Goal: Communication & Community: Connect with others

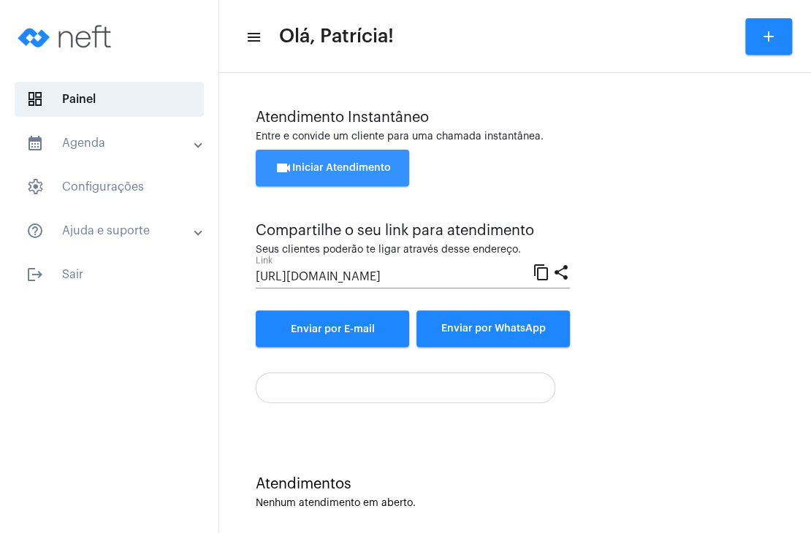
click at [378, 167] on span "videocam Iniciar Atendimento" at bounding box center [333, 168] width 116 height 10
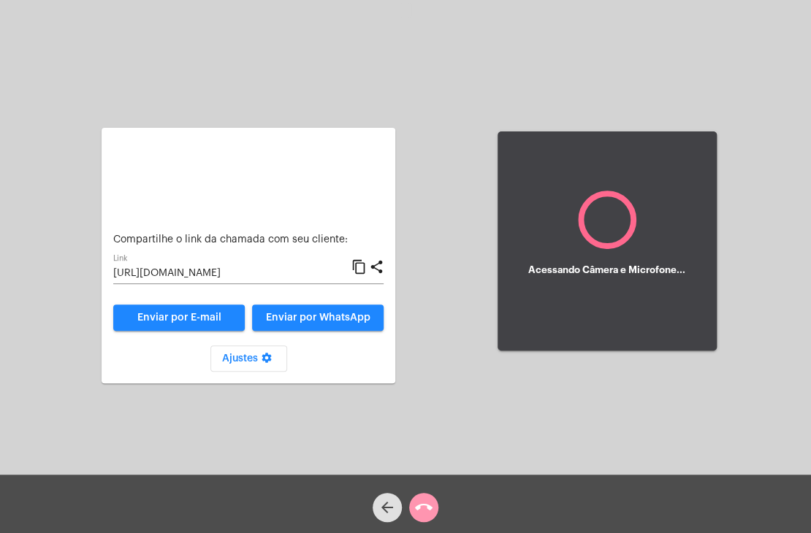
type input "[URL][DOMAIN_NAME]"
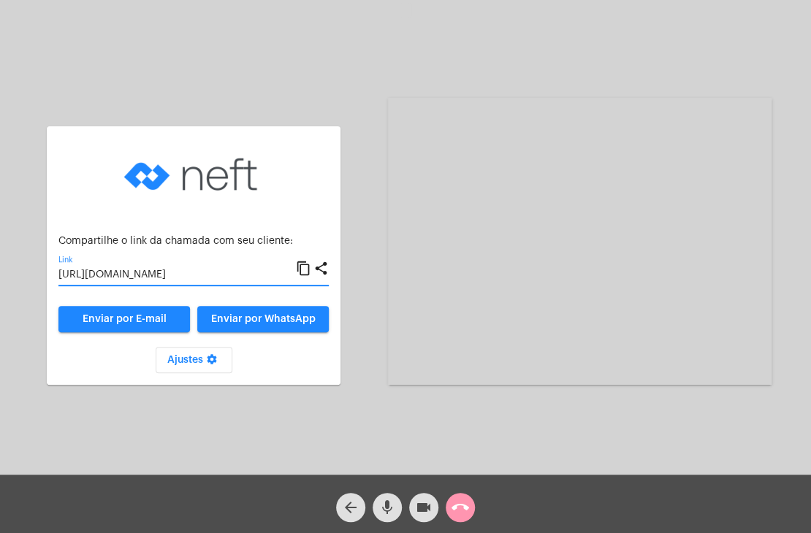
click at [253, 276] on input "[URL][DOMAIN_NAME]" at bounding box center [177, 276] width 238 height 12
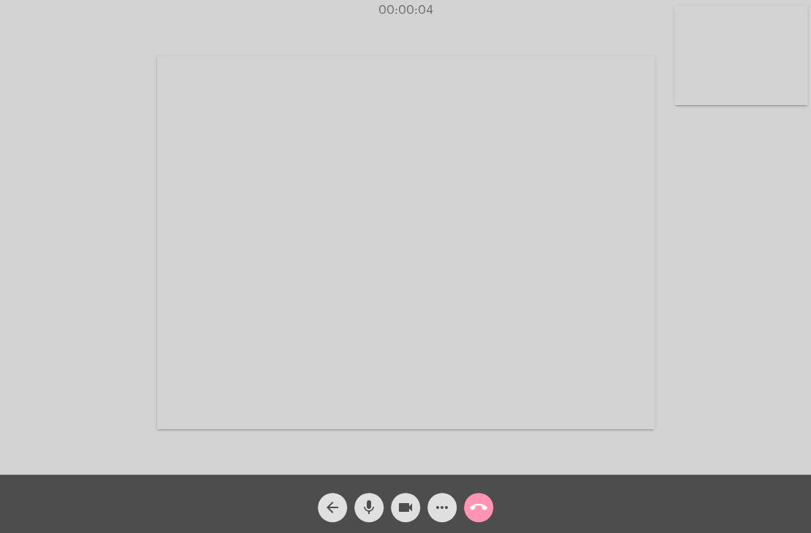
click at [751, 52] on video at bounding box center [741, 55] width 133 height 99
click at [473, 210] on video at bounding box center [503, 241] width 498 height 373
click at [604, 39] on div "Acessando Câmera e Microfone..." at bounding box center [605, 241] width 384 height 471
